Goal: Information Seeking & Learning: Learn about a topic

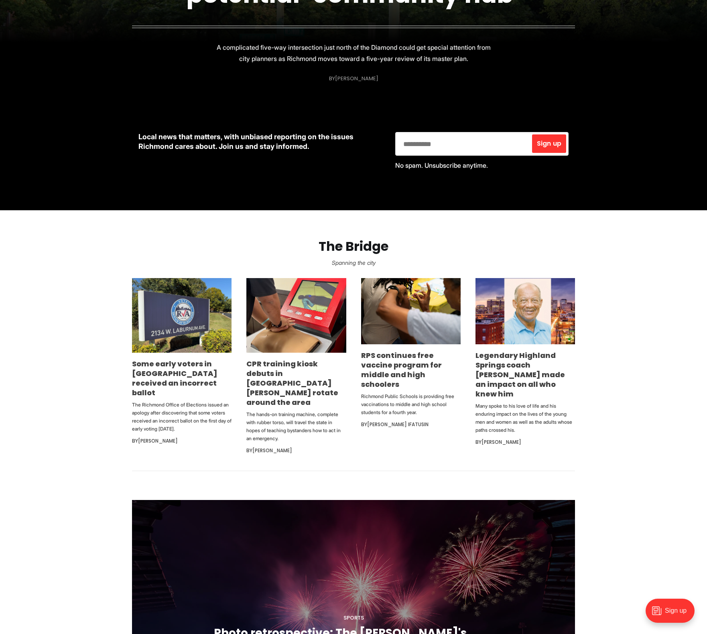
scroll to position [280, 0]
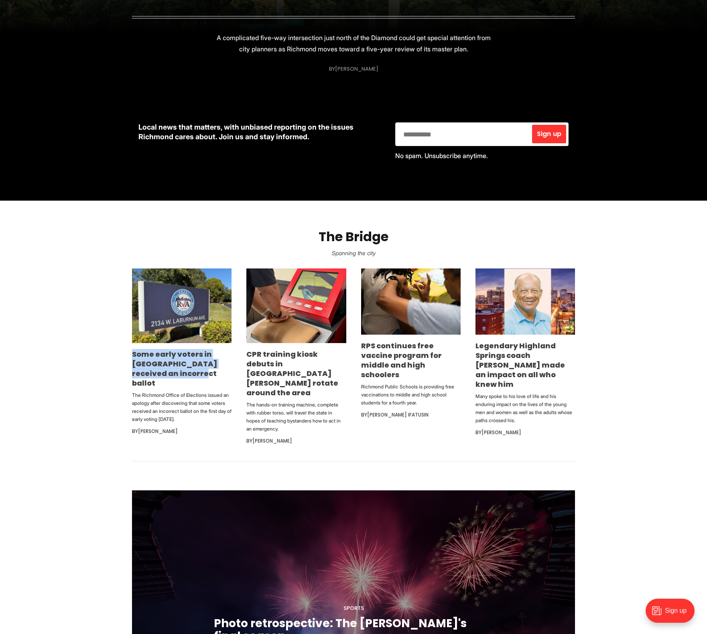
click at [59, 362] on section "The Bridge Spanning the city Some early voters in [GEOGRAPHIC_DATA] received an…" at bounding box center [353, 331] width 707 height 261
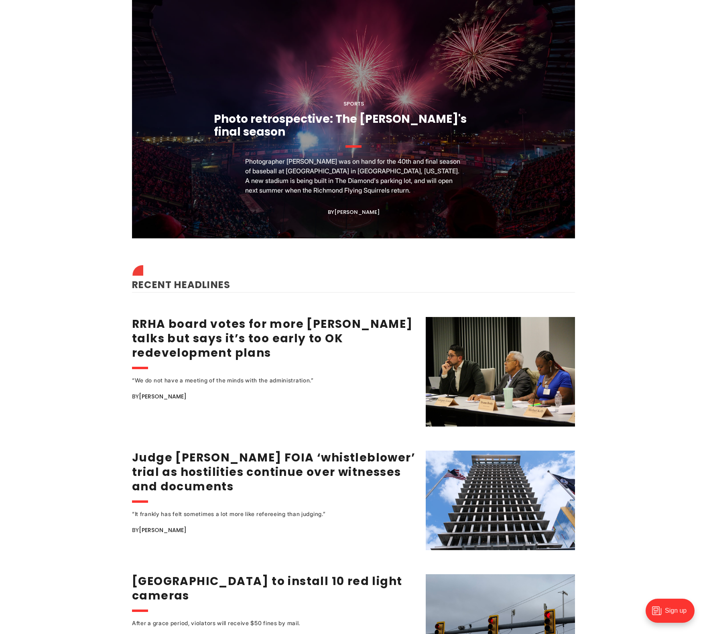
scroll to position [784, 0]
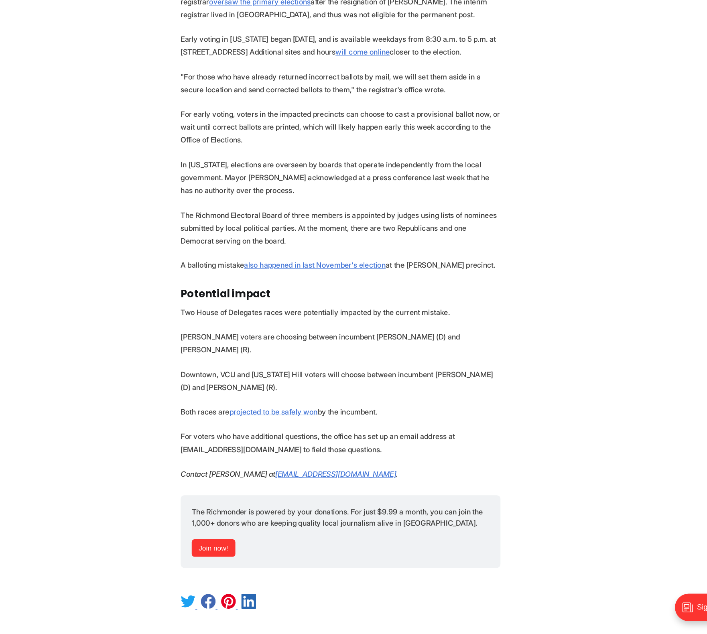
scroll to position [654, 0]
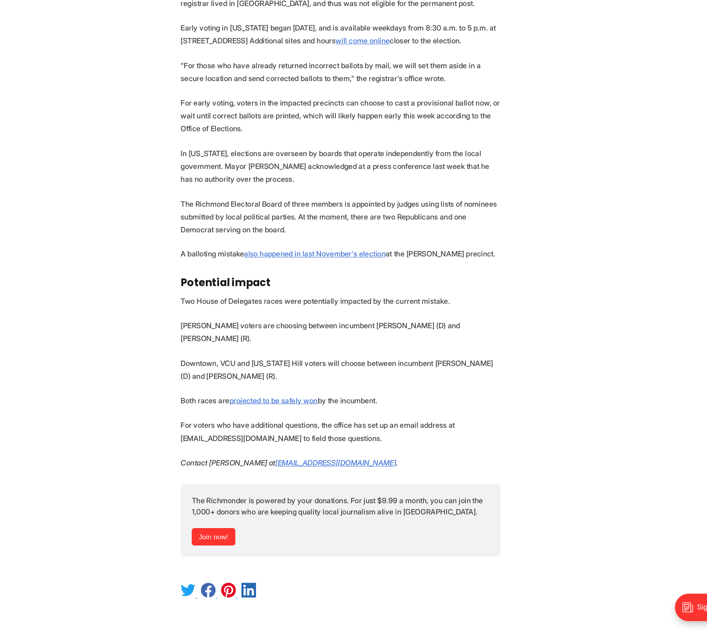
click at [214, 268] on p "The Richmond Electoral Board of three members is appointed by judges using list…" at bounding box center [353, 269] width 279 height 34
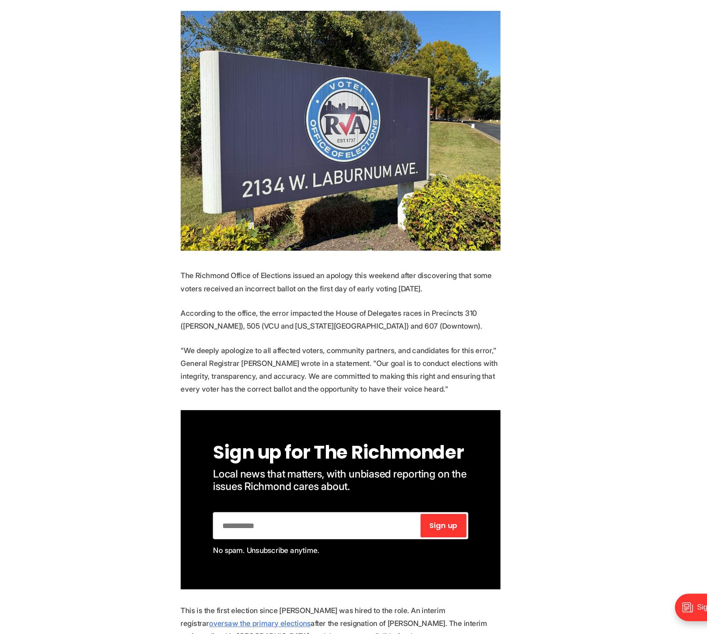
scroll to position [101, 0]
